Goal: Check status

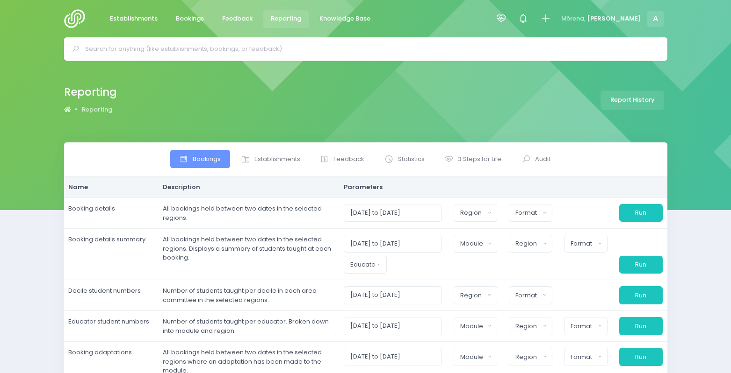
select select
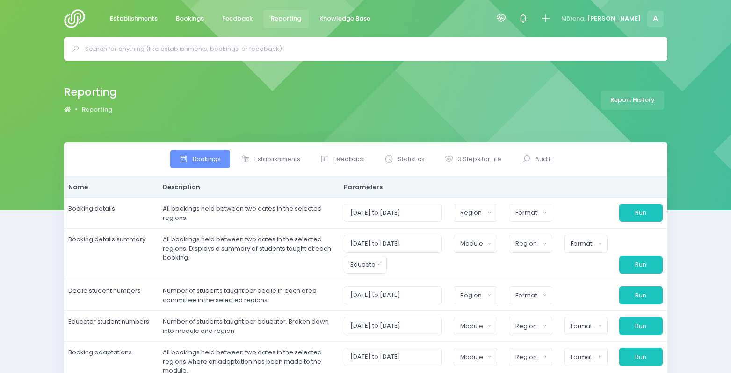
select select
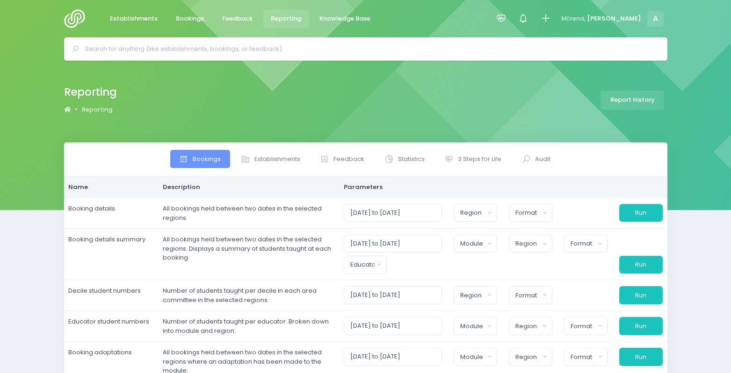
select select
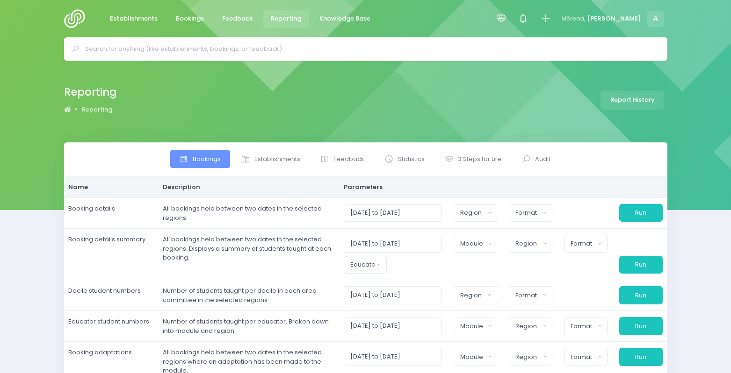
select select
